Goal: Find specific page/section

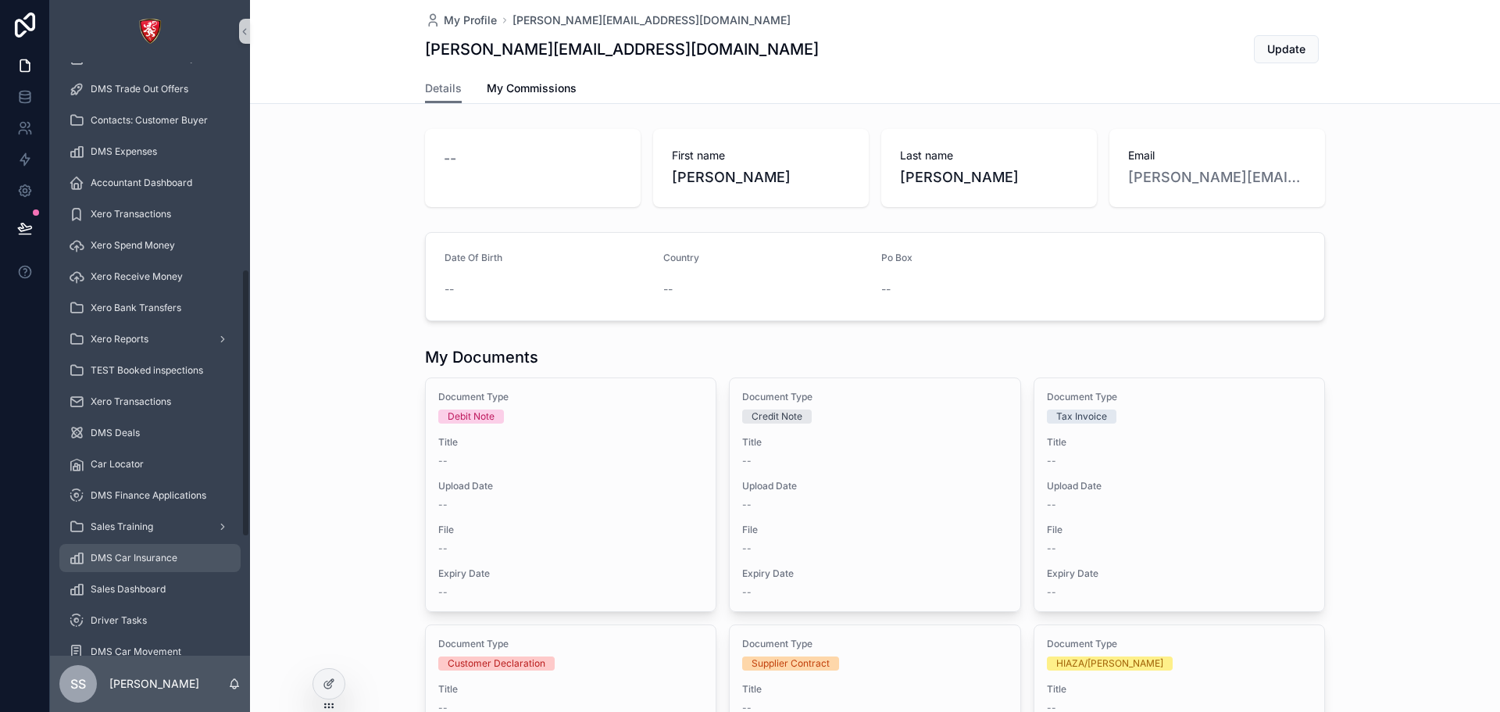
scroll to position [716, 0]
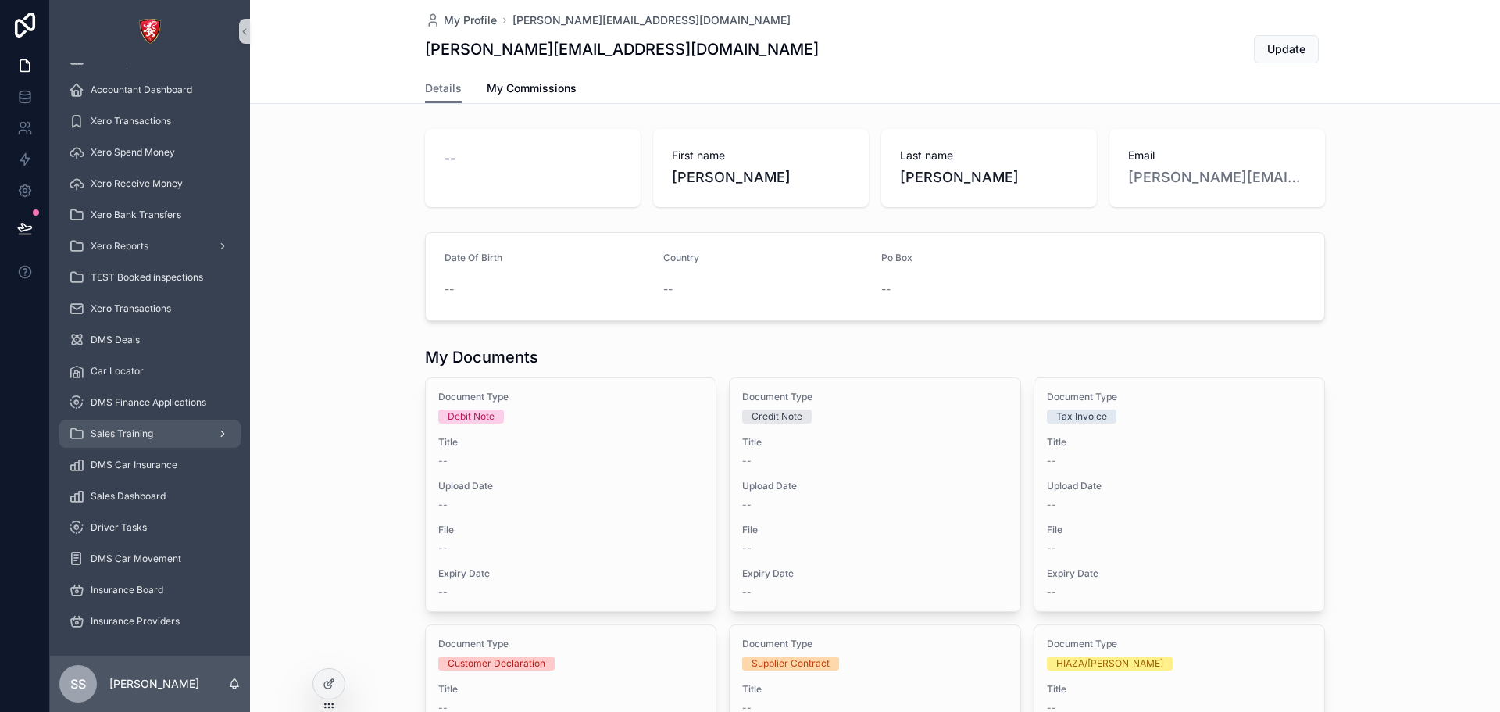
click at [195, 430] on div "Sales Training" at bounding box center [150, 433] width 162 height 25
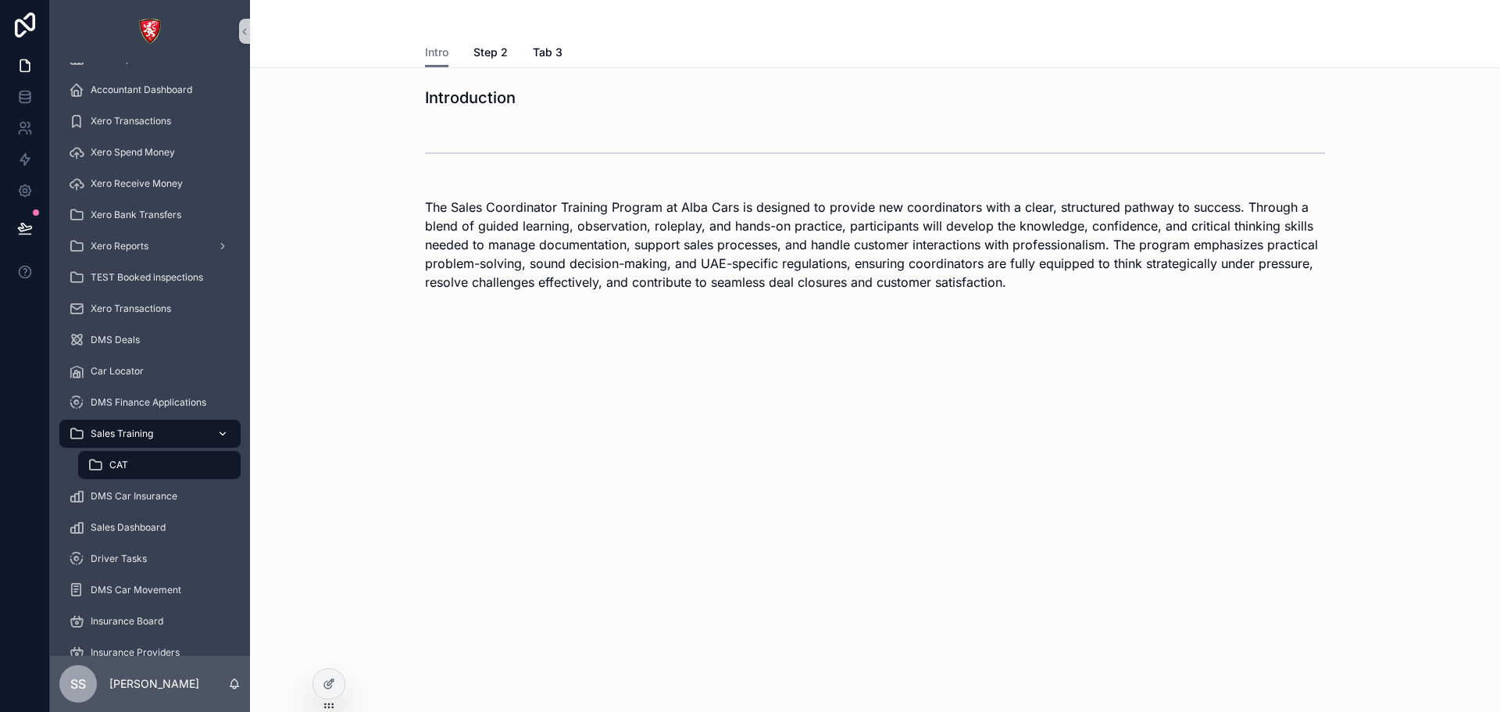
click at [196, 440] on div "Sales Training" at bounding box center [150, 433] width 162 height 25
click at [189, 519] on div "Sales Dashboard" at bounding box center [150, 527] width 162 height 25
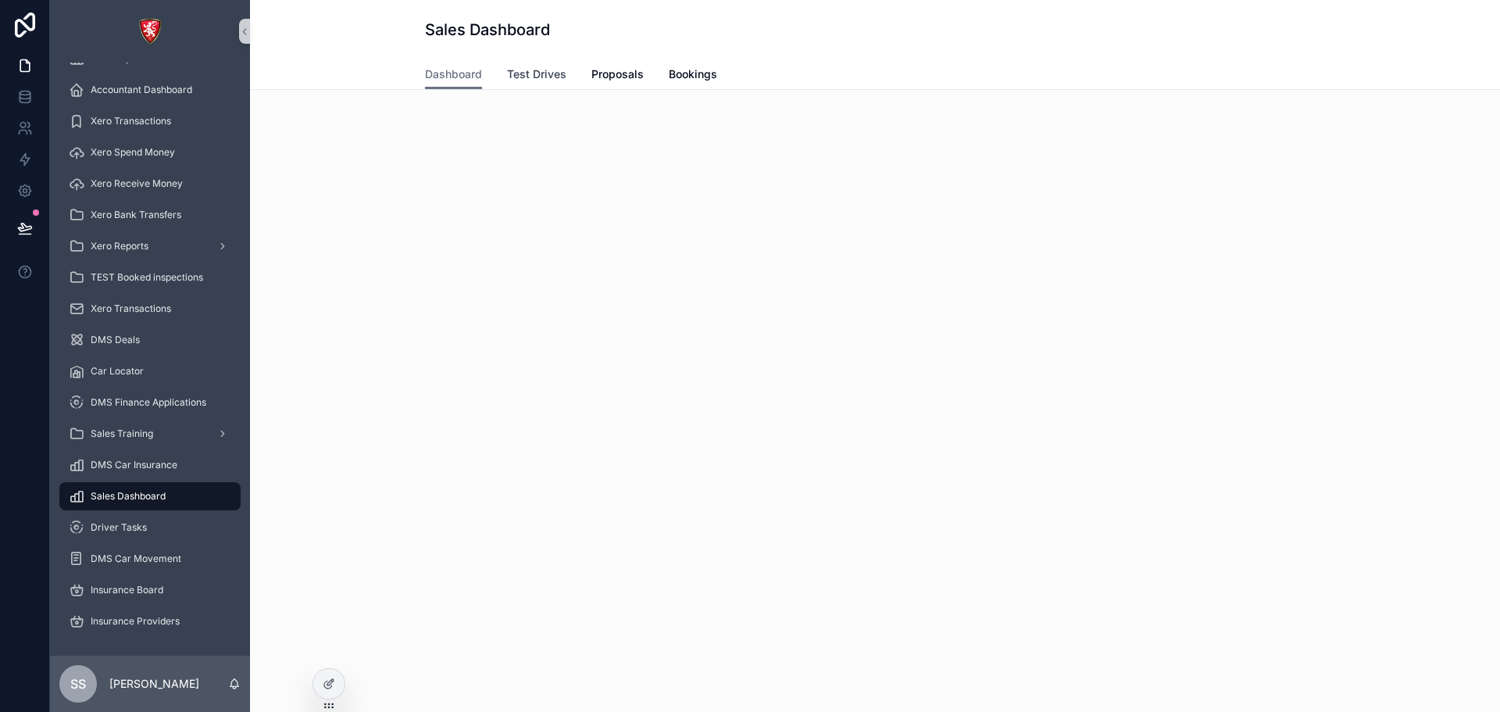
click at [533, 62] on link "Test Drives" at bounding box center [536, 75] width 59 height 31
